Goal: Information Seeking & Learning: Find specific fact

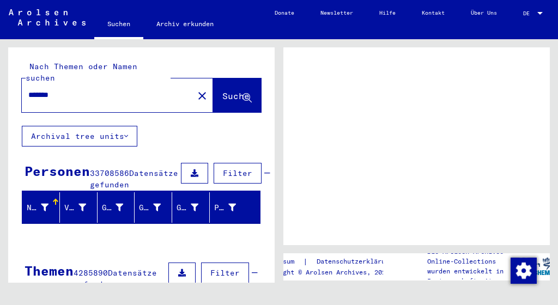
scroll to position [123, 0]
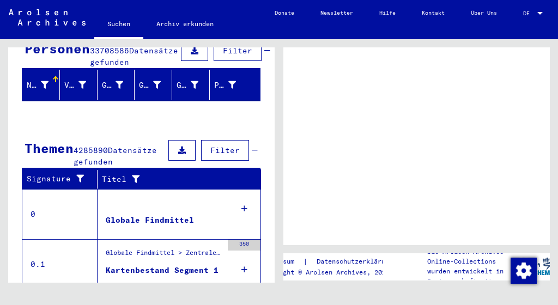
click at [539, 15] on div at bounding box center [540, 13] width 10 height 6
click at [528, 14] on span "DE" at bounding box center [529, 13] width 12 height 6
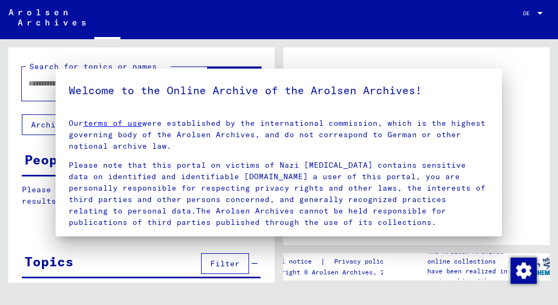
type input "*******"
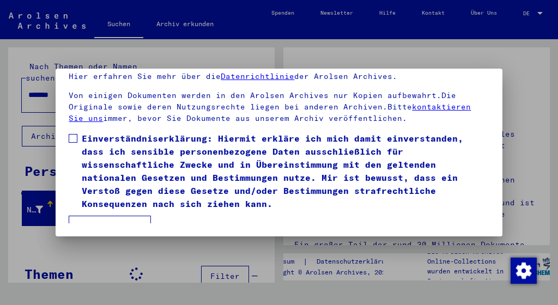
scroll to position [85, 0]
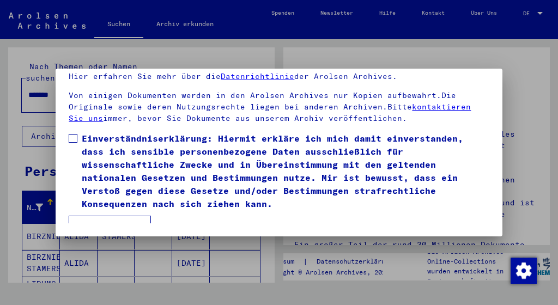
click at [115, 216] on button "Ich stimme zu" at bounding box center [110, 226] width 82 height 21
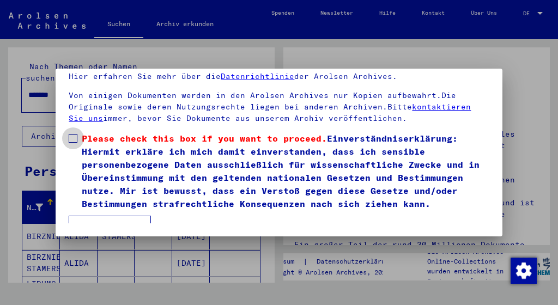
click at [74, 138] on span at bounding box center [73, 138] width 9 height 9
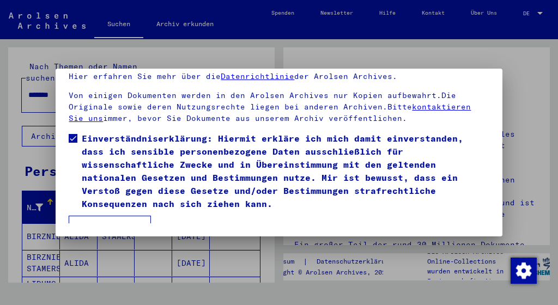
click at [99, 216] on button "Ich stimme zu" at bounding box center [110, 226] width 82 height 21
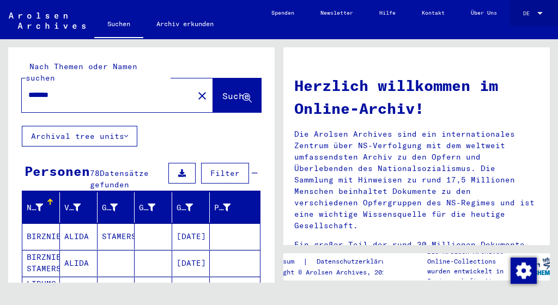
click at [525, 11] on span "DE" at bounding box center [529, 13] width 12 height 6
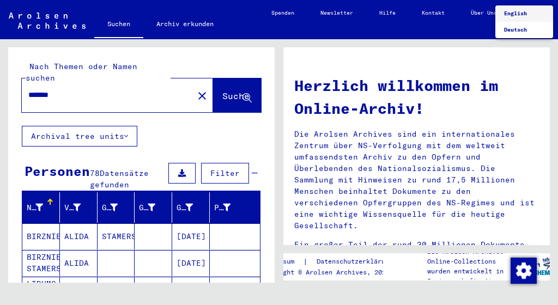
click at [515, 11] on span "English" at bounding box center [515, 13] width 23 height 7
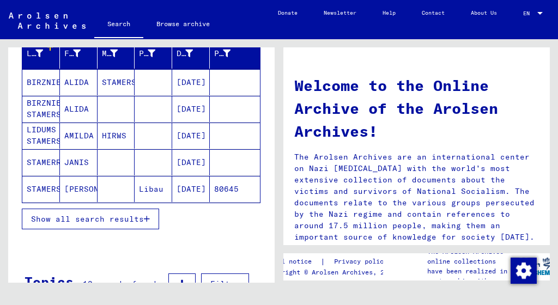
scroll to position [198, 0]
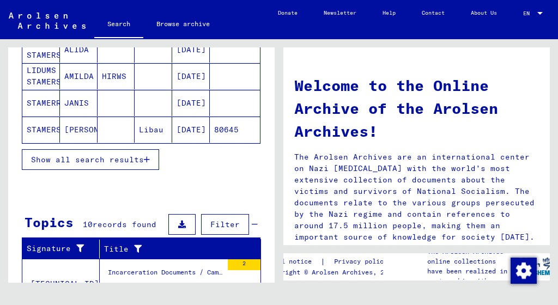
click at [150, 157] on button "Show all search results" at bounding box center [90, 159] width 137 height 21
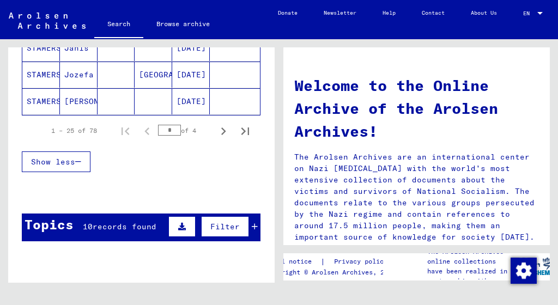
scroll to position [762, 0]
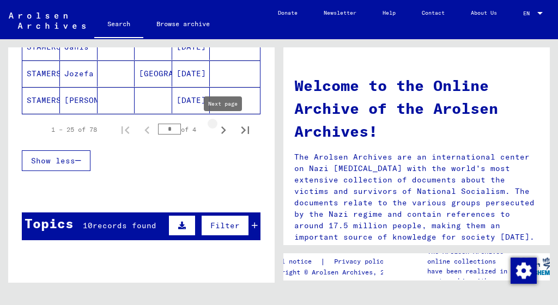
click at [221, 128] on icon "Next page" at bounding box center [223, 130] width 15 height 15
type input "*"
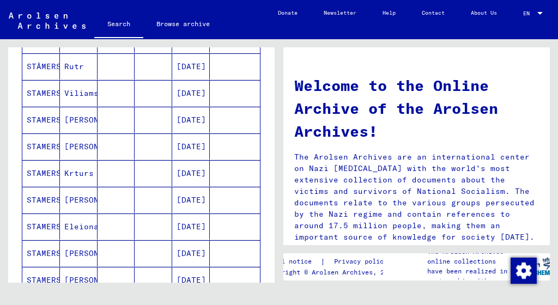
scroll to position [446, 0]
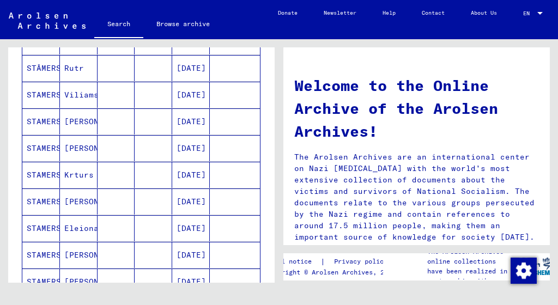
click at [70, 143] on mat-cell "[PERSON_NAME]" at bounding box center [79, 148] width 38 height 26
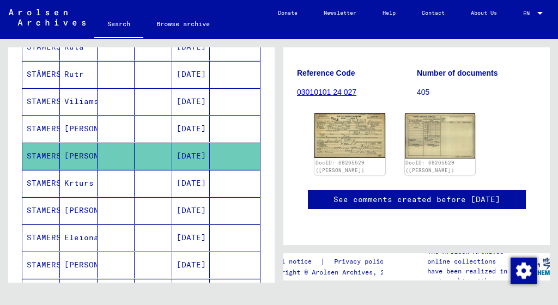
scroll to position [195, 0]
click at [349, 112] on img at bounding box center [350, 135] width 74 height 47
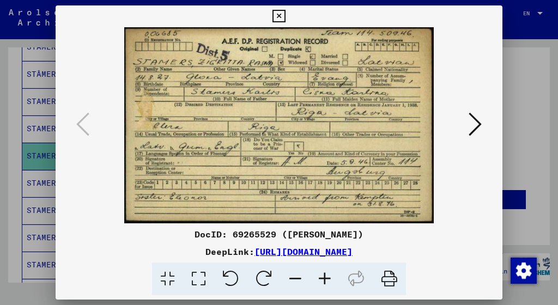
click at [476, 132] on icon at bounding box center [475, 124] width 13 height 26
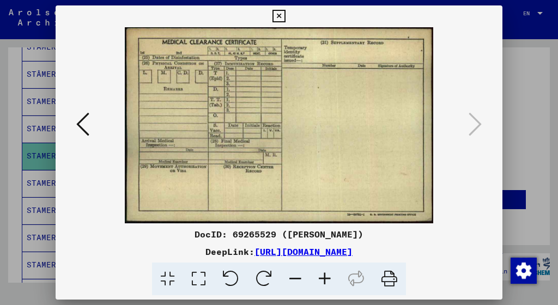
click at [285, 19] on icon at bounding box center [279, 16] width 13 height 13
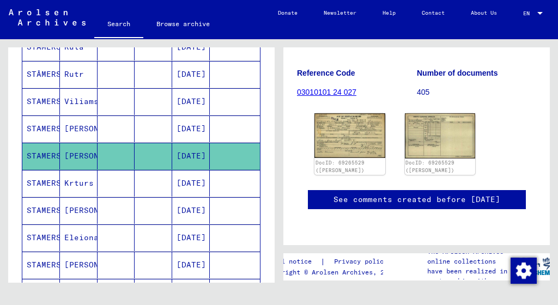
scroll to position [0, 0]
click at [38, 128] on mat-cell "STAMERS" at bounding box center [41, 129] width 38 height 27
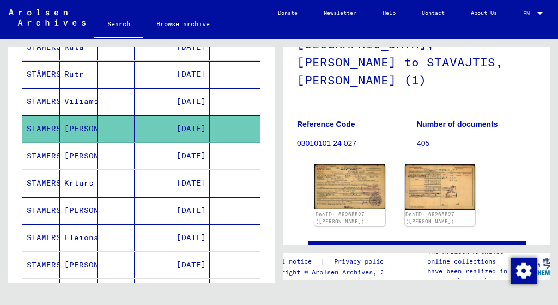
scroll to position [133, 0]
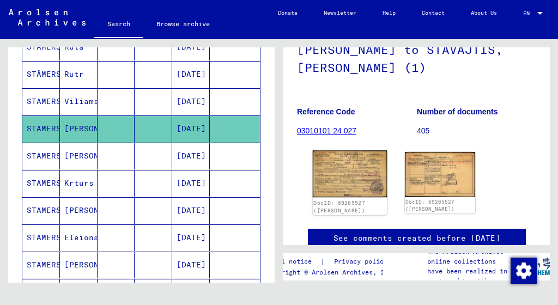
click at [343, 156] on img at bounding box center [350, 173] width 74 height 47
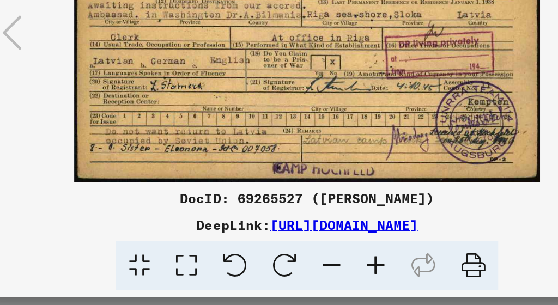
scroll to position [0, 0]
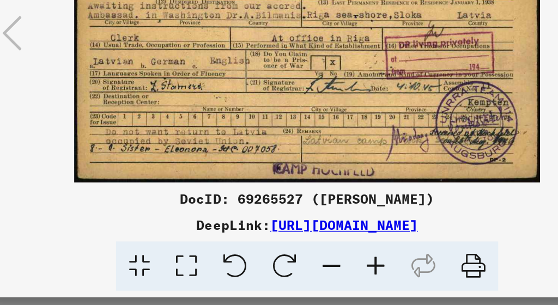
click at [373, 263] on icon at bounding box center [389, 279] width 33 height 33
